Goal: Transaction & Acquisition: Book appointment/travel/reservation

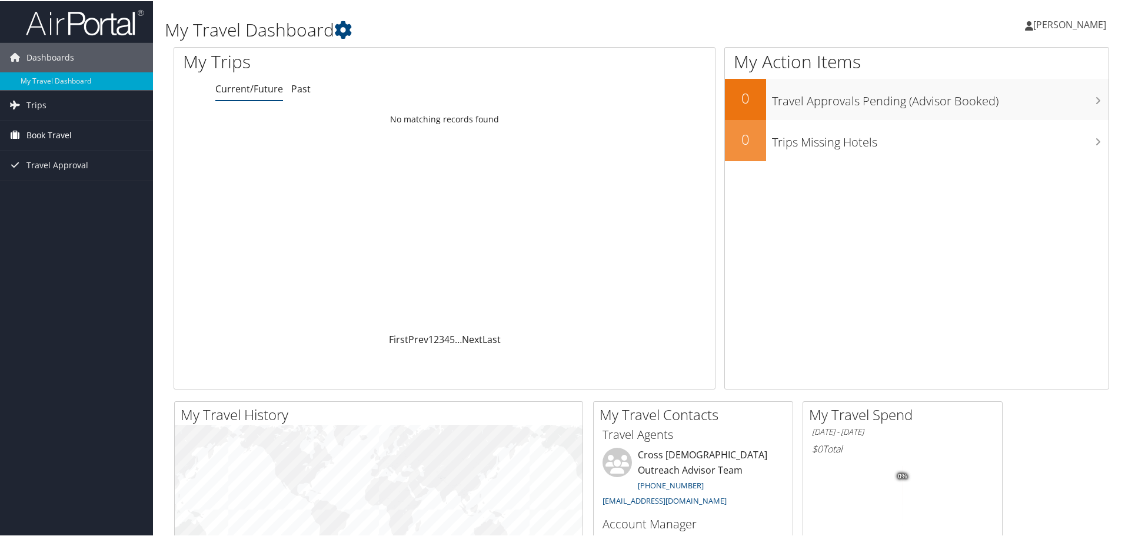
click at [67, 134] on span "Book Travel" at bounding box center [48, 133] width 45 height 29
click at [69, 194] on link "Book/Manage Online Trips" at bounding box center [76, 193] width 153 height 18
click at [53, 130] on span "Book Travel" at bounding box center [48, 133] width 45 height 29
click at [72, 192] on link "Book/Manage Online Trips" at bounding box center [76, 193] width 153 height 18
